Goal: Task Accomplishment & Management: Manage account settings

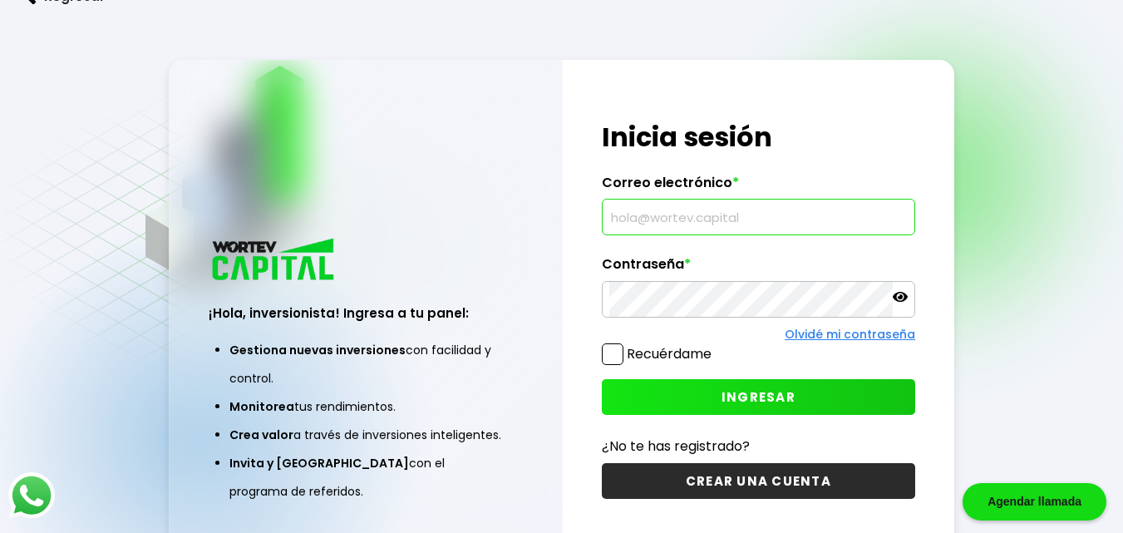
click at [781, 222] on input "text" at bounding box center [758, 216] width 298 height 35
type input "[EMAIL_ADDRESS][DOMAIN_NAME]"
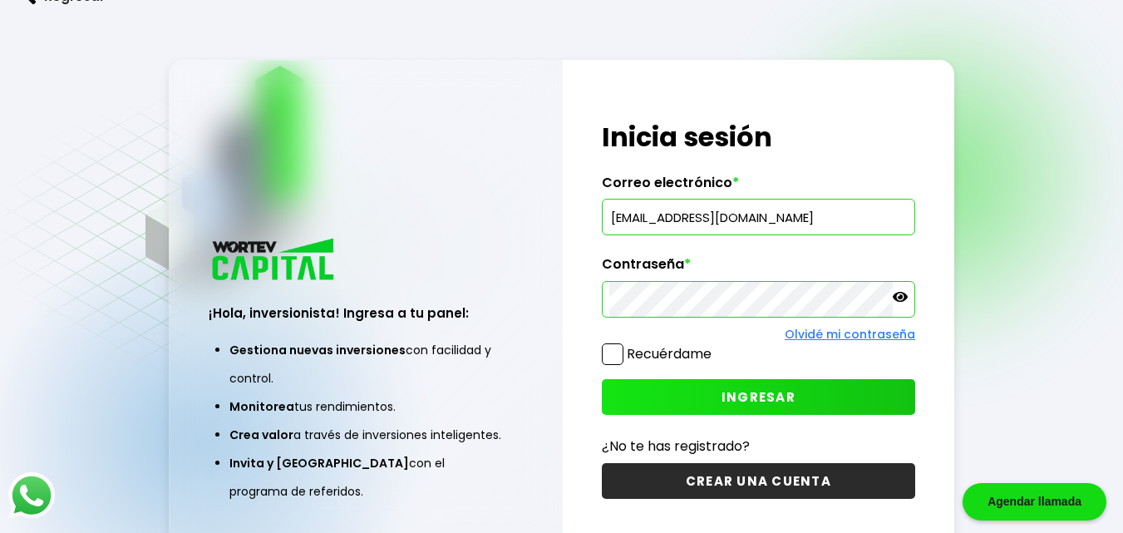
click at [760, 393] on span "INGRESAR" at bounding box center [759, 396] width 74 height 17
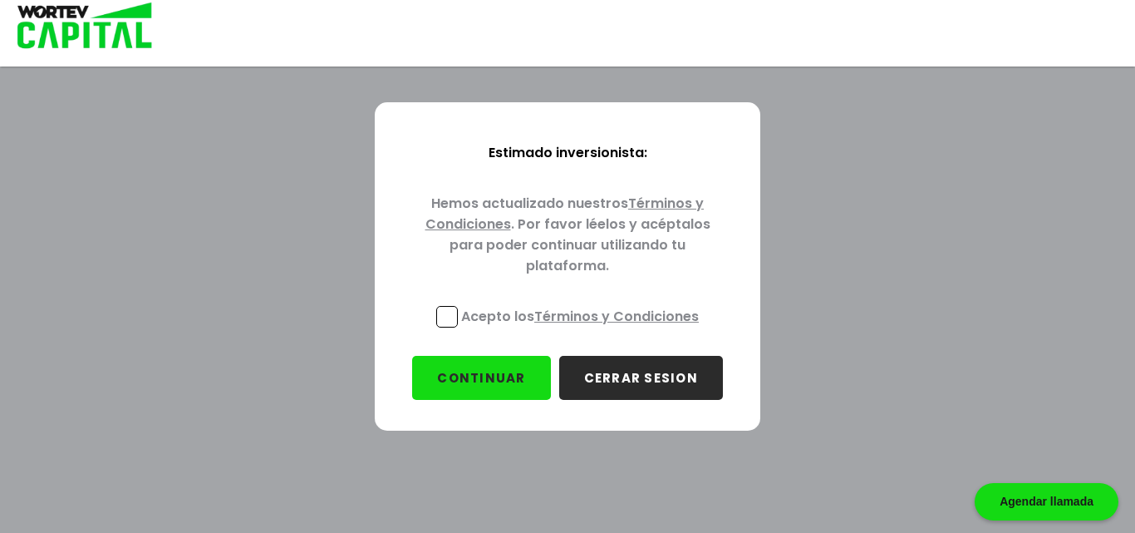
click at [449, 318] on span at bounding box center [447, 317] width 22 height 22
click at [584, 329] on input "Acepto los Términos y Condiciones" at bounding box center [584, 329] width 0 height 0
click at [479, 378] on button "CONTINUAR" at bounding box center [481, 378] width 138 height 44
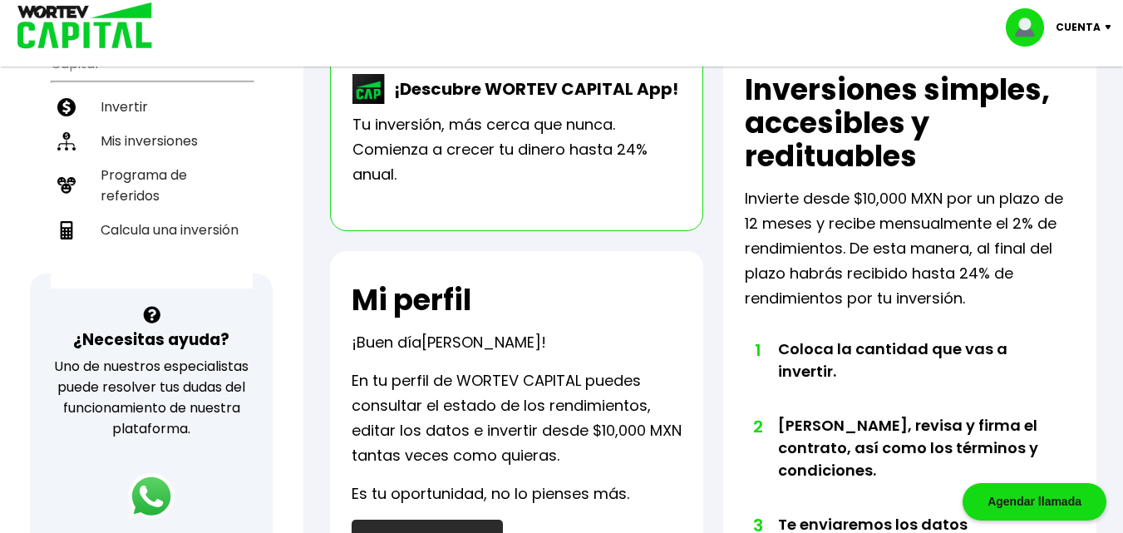
scroll to position [366, 0]
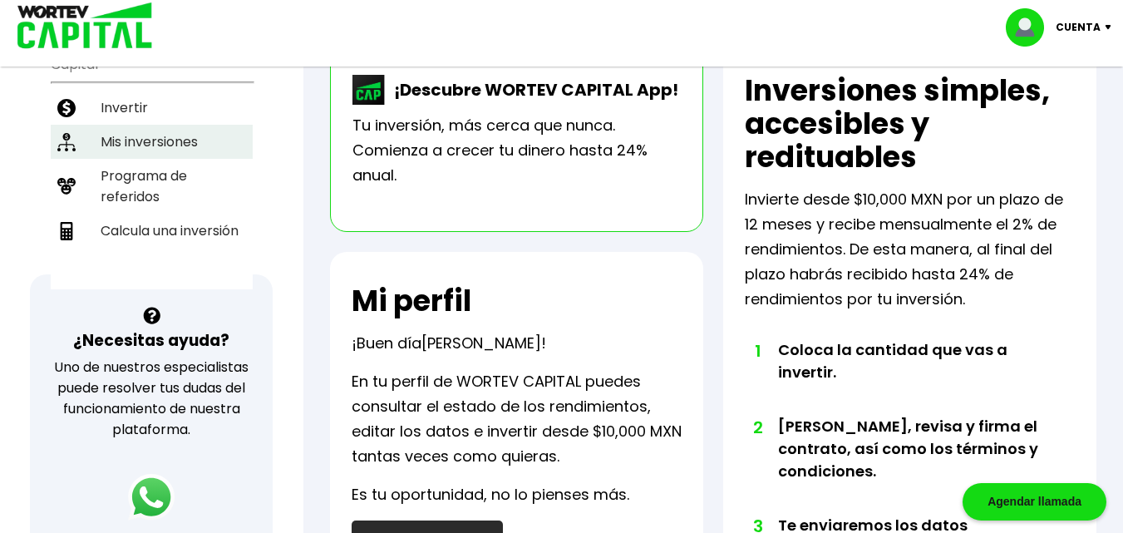
click at [137, 143] on li "Mis inversiones" at bounding box center [152, 142] width 202 height 34
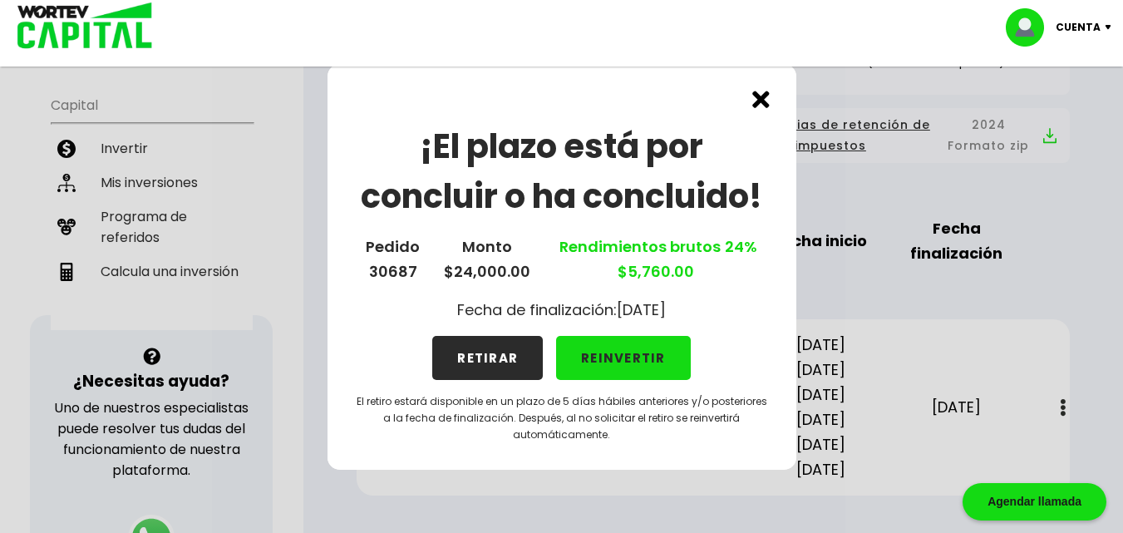
scroll to position [287, 0]
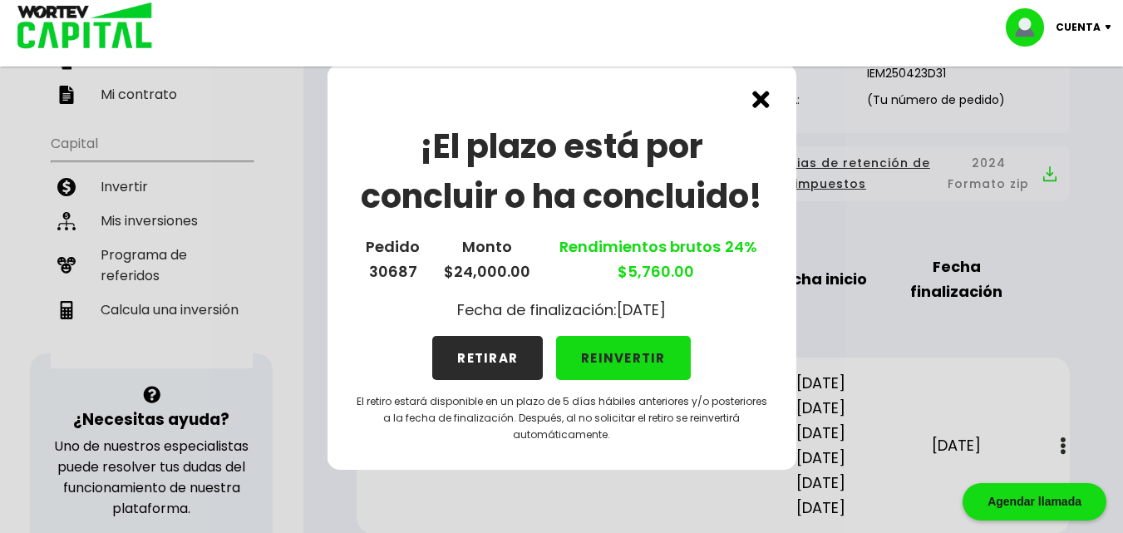
click at [761, 101] on img at bounding box center [760, 99] width 17 height 17
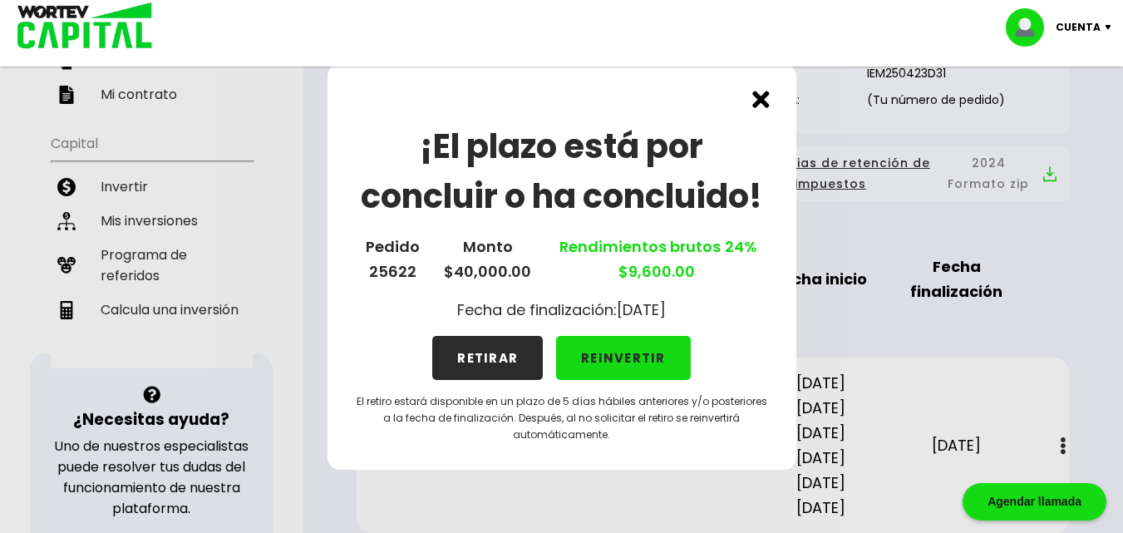
click at [761, 101] on img at bounding box center [760, 99] width 17 height 17
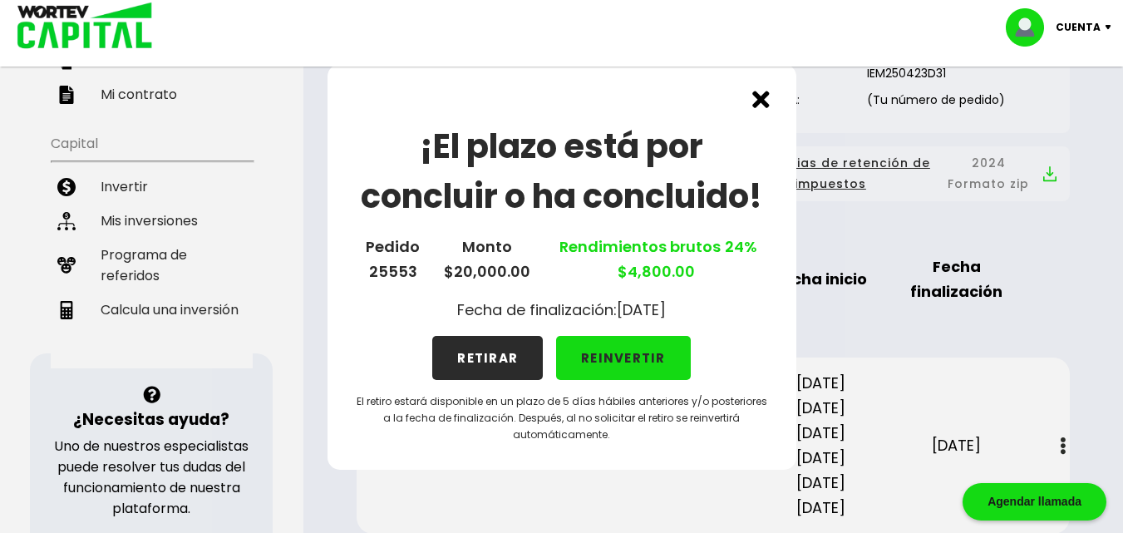
click at [475, 425] on p "El retiro estará disponible en un plazo de 5 días hábiles anteriores y/o poster…" at bounding box center [562, 418] width 416 height 50
click at [493, 360] on button "RETIRAR" at bounding box center [487, 358] width 111 height 44
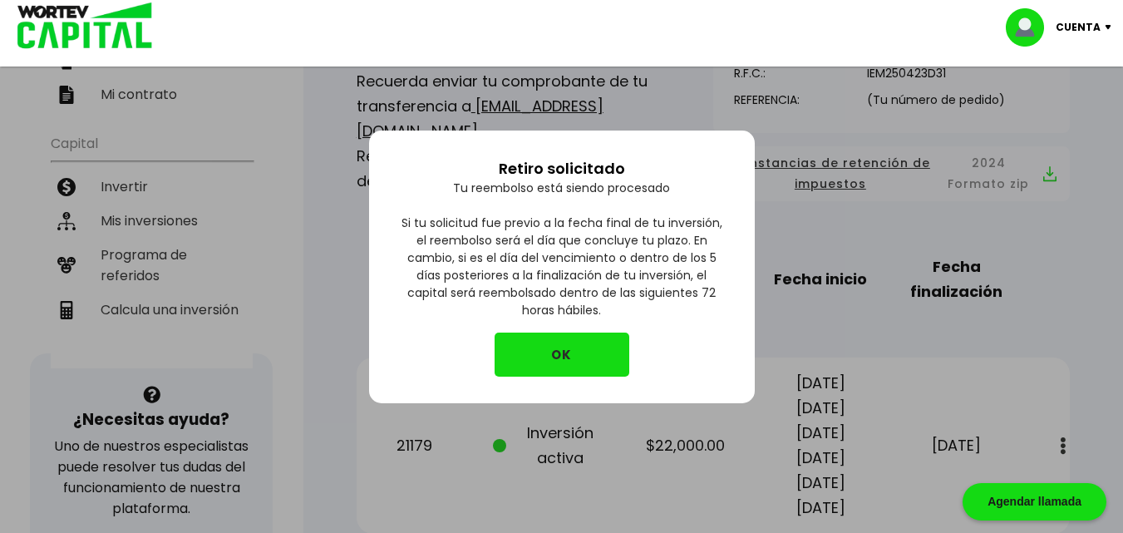
click at [558, 357] on button "OK" at bounding box center [562, 354] width 135 height 44
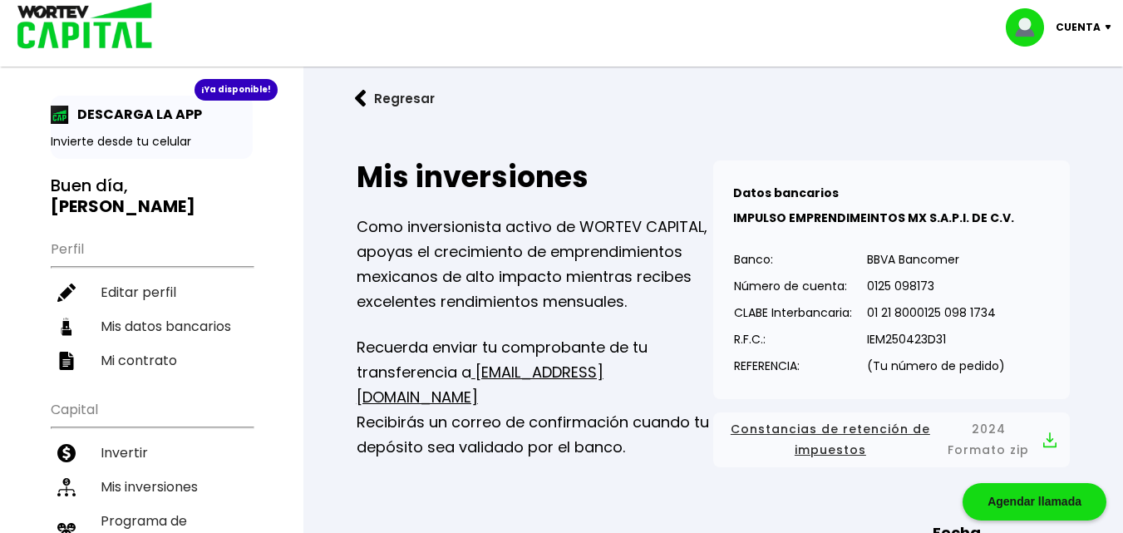
scroll to position [0, 0]
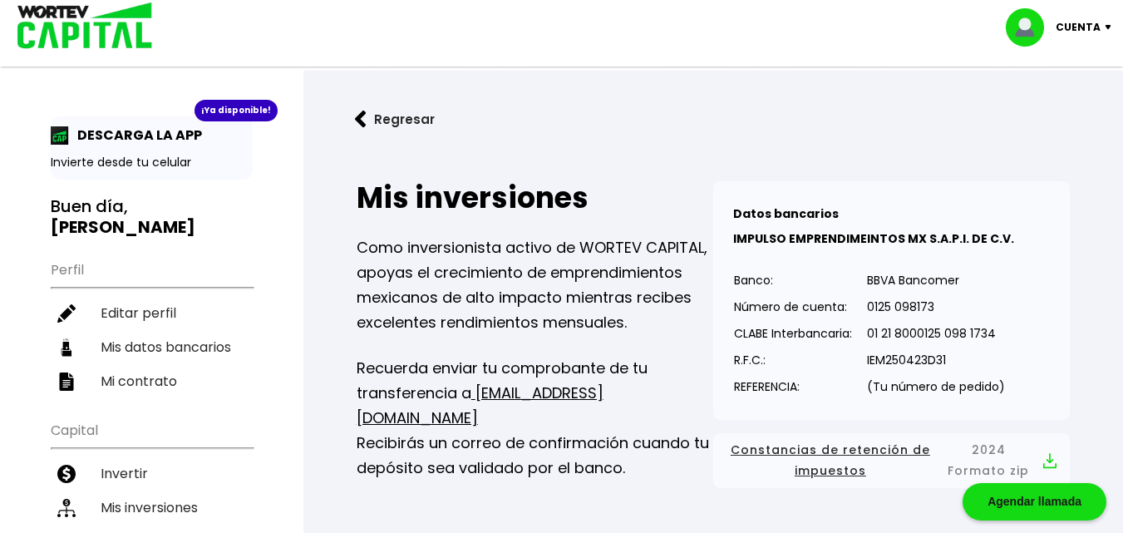
click at [359, 116] on img at bounding box center [361, 119] width 12 height 17
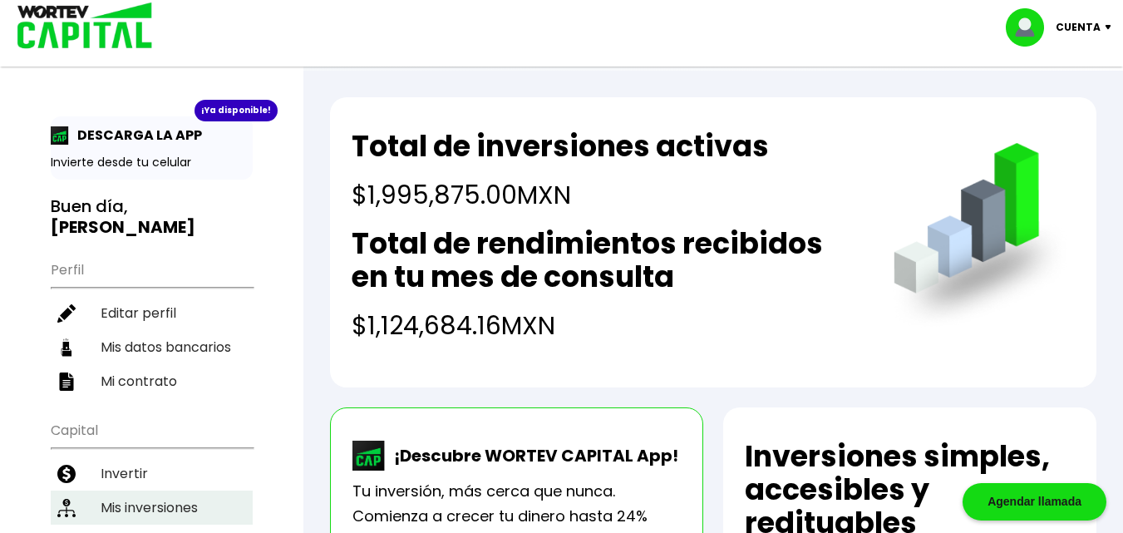
click at [133, 509] on li "Mis inversiones" at bounding box center [152, 507] width 202 height 34
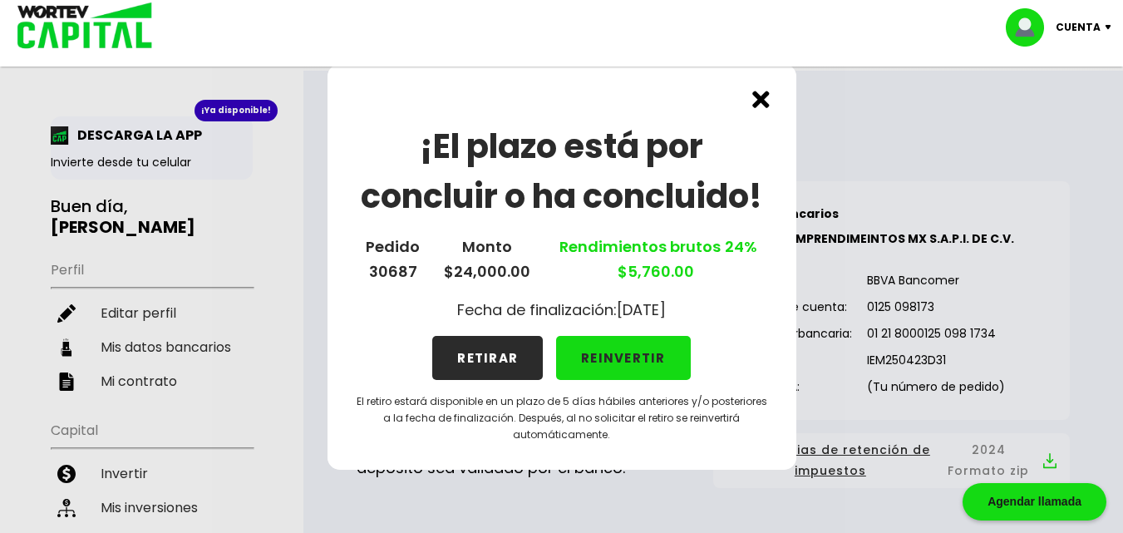
click at [1099, 27] on p "Cuenta" at bounding box center [1078, 27] width 45 height 25
click at [1053, 109] on li "Cerrar sesión" at bounding box center [1060, 111] width 133 height 34
